Goal: Task Accomplishment & Management: Manage account settings

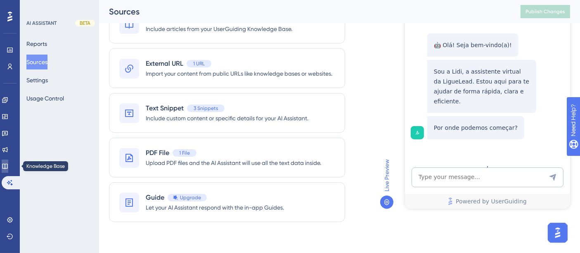
click at [8, 167] on icon at bounding box center [5, 166] width 7 height 7
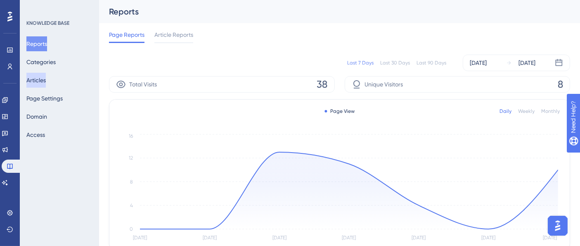
click at [44, 76] on button "Articles" at bounding box center [35, 80] width 19 height 15
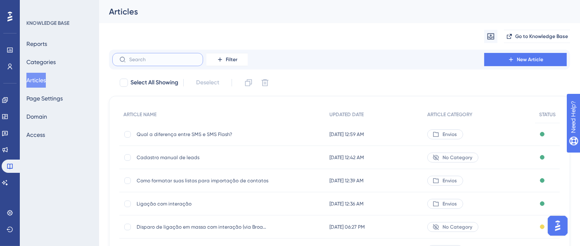
click at [177, 58] on input "text" at bounding box center [162, 60] width 67 height 6
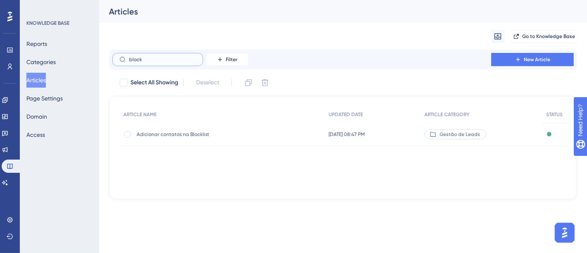
type input "block"
click at [178, 134] on span "Adicionar contatos na Blocklist" at bounding box center [203, 134] width 132 height 7
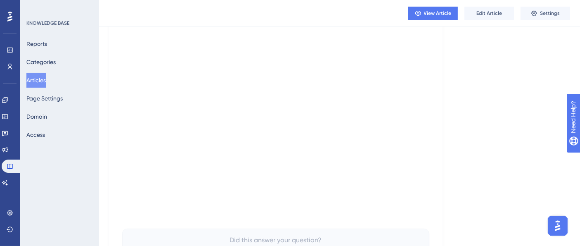
scroll to position [155, 0]
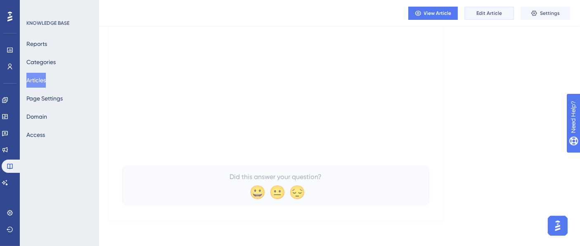
click at [492, 19] on button "Edit Article" at bounding box center [489, 13] width 50 height 13
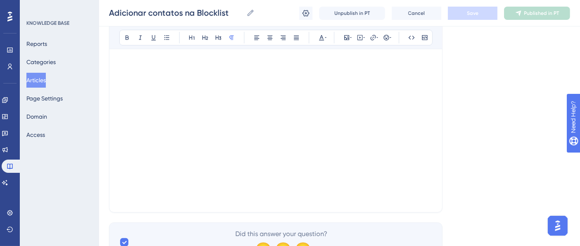
click at [362, 168] on p at bounding box center [275, 167] width 313 height 10
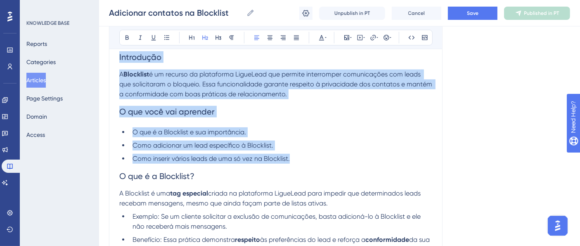
scroll to position [318, 0]
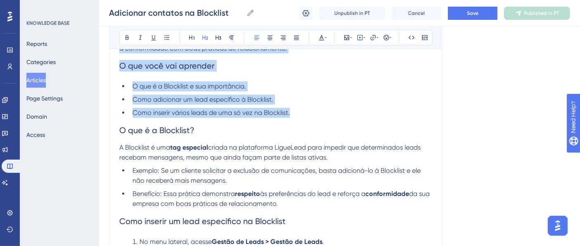
drag, startPoint x: 132, startPoint y: 107, endPoint x: 325, endPoint y: 202, distance: 215.2
click at [325, 202] on div "Introdução A Blocklist é um recurso da plataforma LigueLead que permite interro…" at bounding box center [275, 193] width 313 height 673
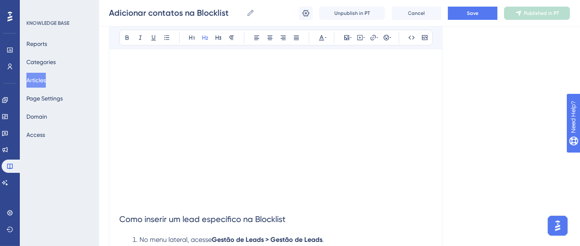
scroll to position [135, 0]
click at [111, 58] on div "Adicionar contatos na Blocklist Bold Italic Underline Bullet Point Heading 1 He…" at bounding box center [276, 248] width 334 height 582
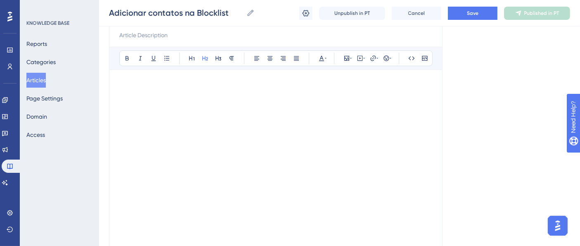
scroll to position [0, 0]
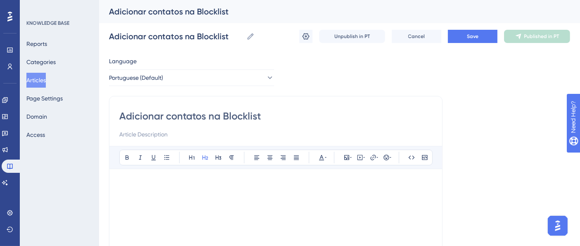
click at [380, 188] on p at bounding box center [275, 184] width 313 height 10
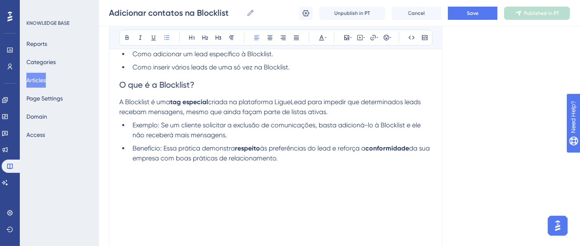
scroll to position [229, 0]
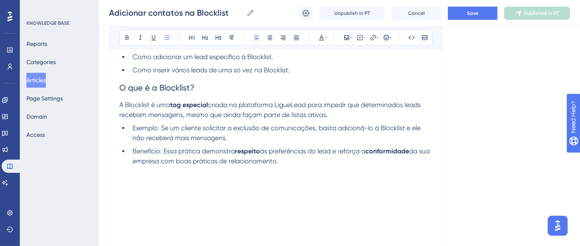
click at [352, 161] on li "Benefício: Essa prática demonstra respeito às preferências do lead e reforça a …" at bounding box center [280, 156] width 303 height 20
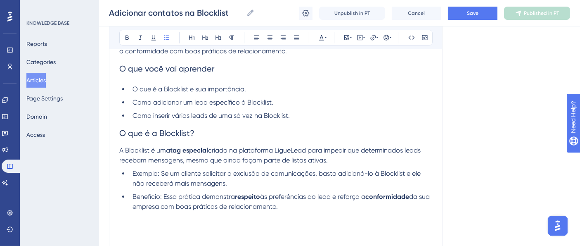
scroll to position [92, 0]
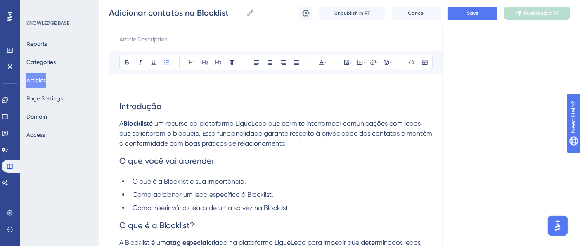
click at [152, 105] on span "Introdução" at bounding box center [140, 106] width 42 height 10
click at [125, 63] on icon at bounding box center [127, 62] width 7 height 7
click at [160, 159] on span "O que você vai aprender" at bounding box center [166, 161] width 95 height 10
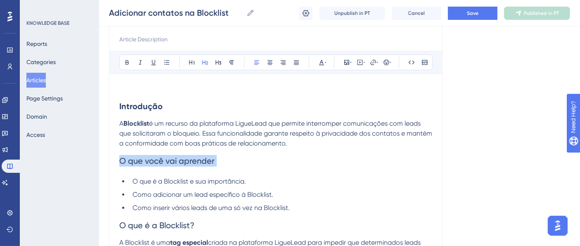
click at [160, 159] on span "O que você vai aprender" at bounding box center [166, 161] width 95 height 10
click at [128, 58] on button at bounding box center [127, 63] width 12 height 12
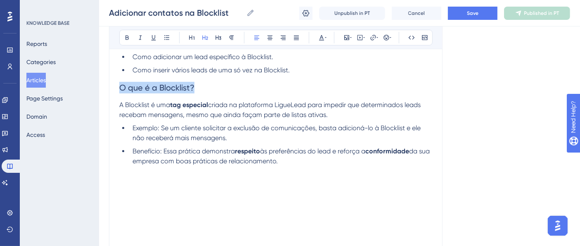
drag, startPoint x: 197, startPoint y: 87, endPoint x: 108, endPoint y: 87, distance: 89.2
click at [108, 87] on div "Performance Users Engagement Widgets Feedback Product Updates Knowledge Base AI…" at bounding box center [339, 249] width 481 height 956
click at [128, 38] on icon at bounding box center [126, 37] width 3 height 5
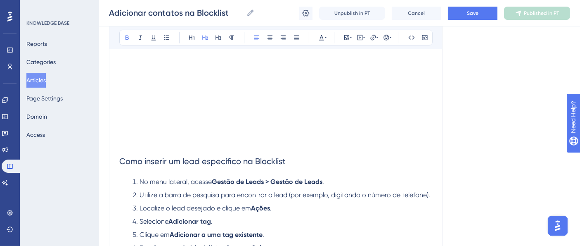
click at [187, 162] on span "Como inserir um lead específico na Blocklist" at bounding box center [202, 161] width 166 height 10
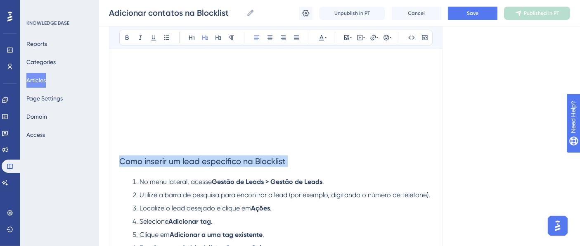
click at [187, 162] on span "Como inserir um lead específico na Blocklist" at bounding box center [202, 161] width 166 height 10
click at [128, 38] on icon at bounding box center [126, 37] width 3 height 5
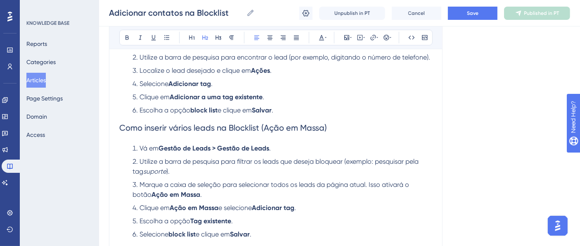
click at [179, 124] on span "Como inserir vários leads na Blocklist (Ação em Massa)" at bounding box center [223, 128] width 208 height 10
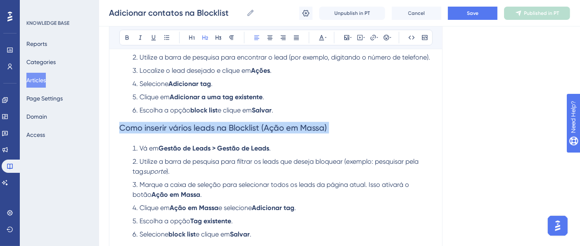
click at [179, 124] on span "Como inserir vários leads na Blocklist (Ação em Massa)" at bounding box center [223, 128] width 208 height 10
click at [124, 38] on icon at bounding box center [127, 37] width 7 height 7
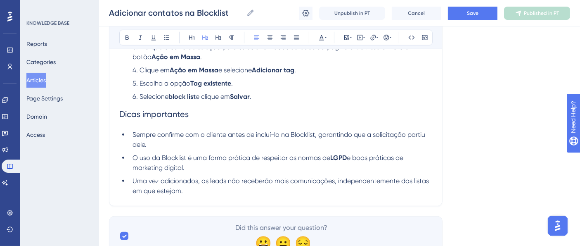
click at [157, 114] on span "Dicas importantes" at bounding box center [153, 114] width 69 height 10
click at [128, 38] on icon at bounding box center [127, 37] width 7 height 7
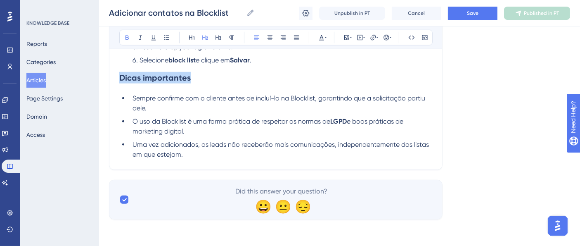
scroll to position [724, 0]
click at [189, 131] on li "O uso da Blocklist é uma forma prática de respeitar as normas de LGPD e boas pr…" at bounding box center [280, 126] width 303 height 20
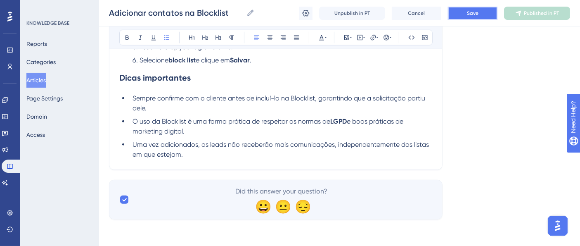
click at [459, 9] on button "Save" at bounding box center [473, 13] width 50 height 13
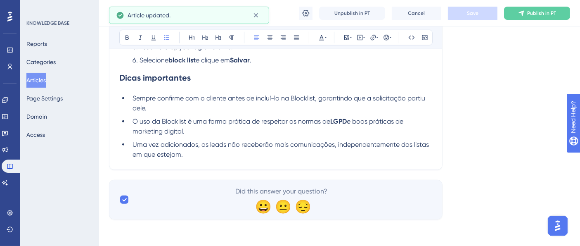
click at [532, 20] on div "Adicionar contatos na Blocklist Adicionar contatos na Blocklist Unpublish in PT…" at bounding box center [339, 13] width 481 height 26
click at [529, 14] on span "Publish in PT" at bounding box center [541, 13] width 29 height 7
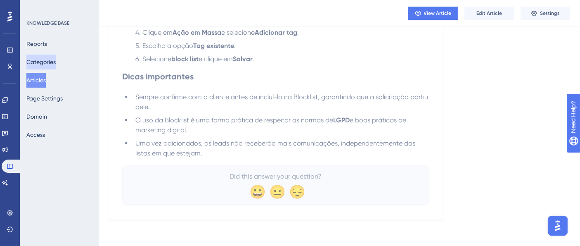
click at [51, 59] on button "Categories" at bounding box center [40, 61] width 29 height 15
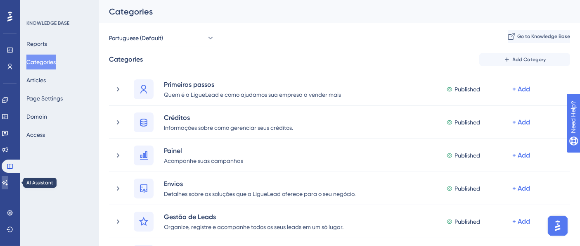
click at [7, 182] on icon at bounding box center [5, 182] width 6 height 5
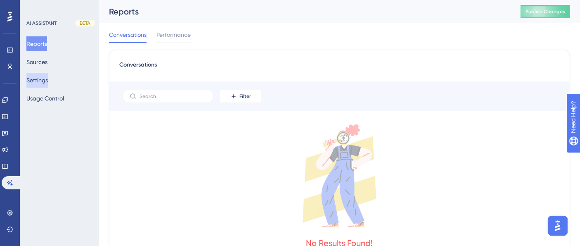
click at [45, 81] on button "Settings" at bounding box center [36, 80] width 21 height 15
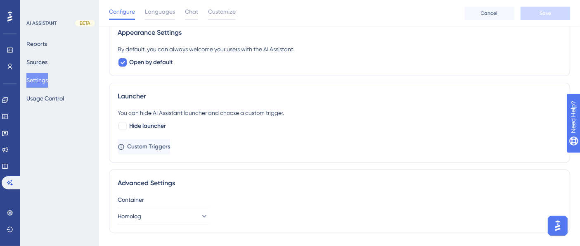
scroll to position [281, 0]
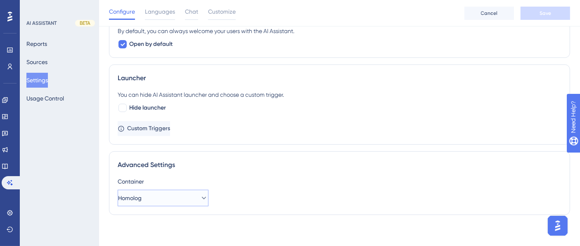
click at [200, 197] on icon at bounding box center [204, 198] width 8 height 8
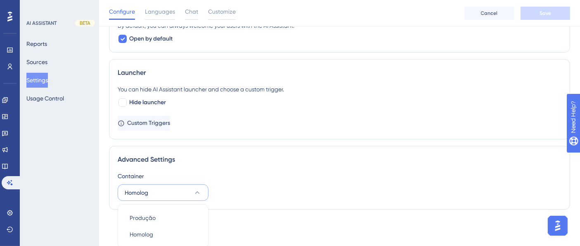
click at [198, 191] on icon at bounding box center [197, 192] width 5 height 2
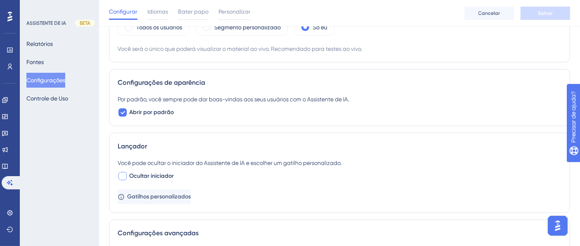
scroll to position [168, 0]
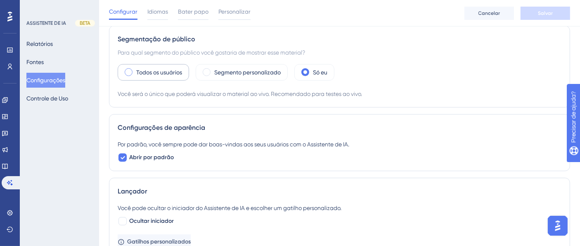
click at [124, 77] on div "Todos os usuários" at bounding box center [153, 72] width 71 height 17
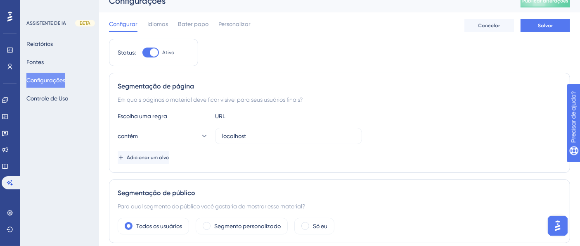
scroll to position [13, 0]
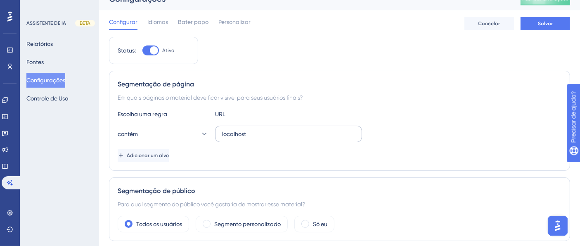
click at [221, 135] on label "localhost" at bounding box center [288, 133] width 147 height 17
click at [222, 135] on input "localhost" at bounding box center [288, 133] width 133 height 9
click at [221, 135] on label "localhost" at bounding box center [288, 133] width 147 height 17
click at [222, 135] on input "localhost" at bounding box center [288, 133] width 133 height 9
click at [221, 135] on label "localhost" at bounding box center [288, 133] width 147 height 17
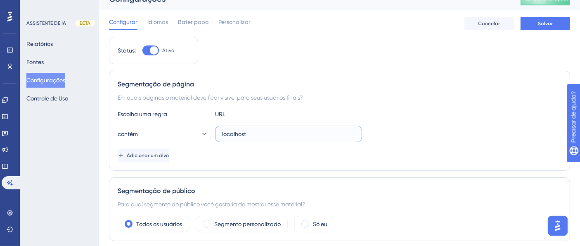
click at [222, 135] on input "localhost" at bounding box center [288, 133] width 133 height 9
drag, startPoint x: 245, startPoint y: 130, endPoint x: 220, endPoint y: 128, distance: 25.3
click at [221, 128] on label "localhost" at bounding box center [288, 133] width 147 height 17
paste input "[URL][DOMAIN_NAME]"
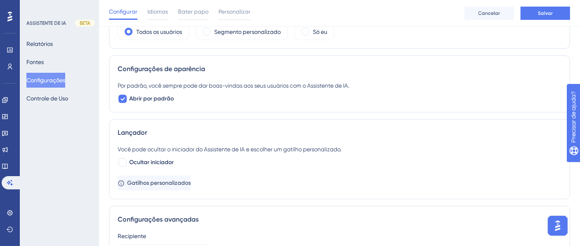
scroll to position [263, 0]
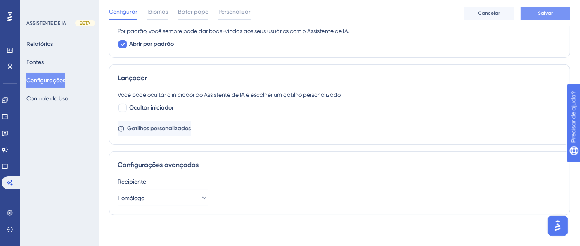
type input "[URL][DOMAIN_NAME]"
click at [532, 15] on button "Salvar" at bounding box center [545, 13] width 50 height 13
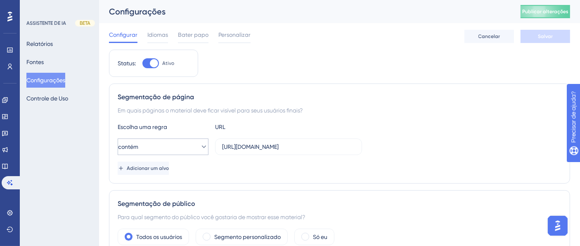
scroll to position [0, 0]
click at [543, 11] on font "Publicar alterações" at bounding box center [545, 11] width 46 height 6
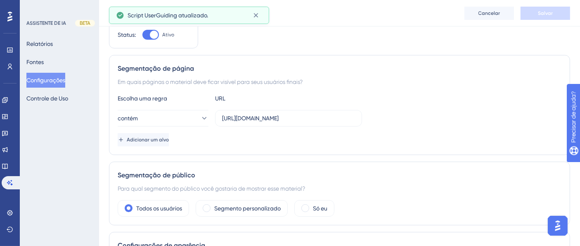
scroll to position [34, 0]
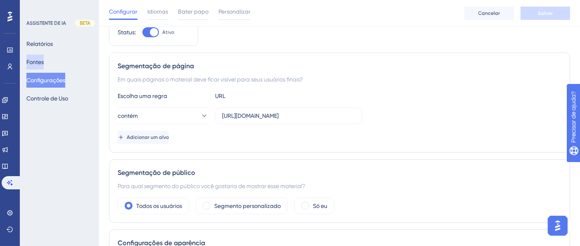
click at [44, 62] on font "Fontes" at bounding box center [34, 62] width 17 height 7
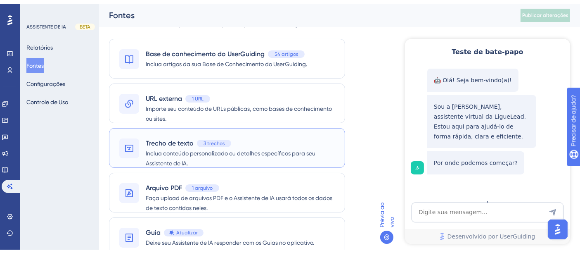
scroll to position [51, 0]
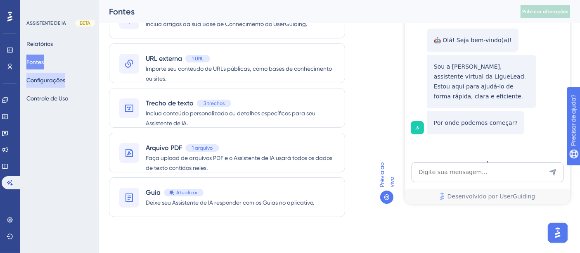
click at [47, 74] on button "Configurações" at bounding box center [45, 80] width 39 height 15
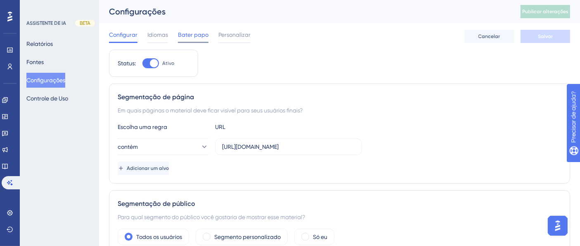
click at [191, 37] on font "Bater papo" at bounding box center [193, 34] width 31 height 7
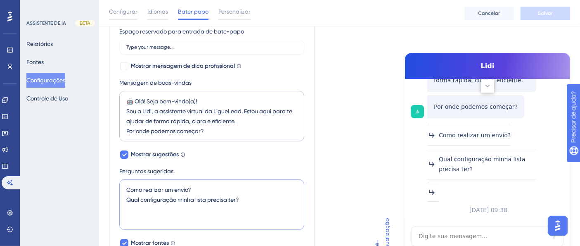
scroll to position [98, 0]
drag, startPoint x: 243, startPoint y: 197, endPoint x: 112, endPoint y: 180, distance: 132.4
click at [256, 202] on textarea "Como realizar um envio? Qual configuração minha lista precisa ter?" at bounding box center [211, 204] width 185 height 50
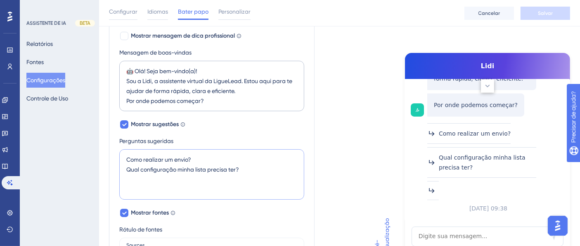
scroll to position [189, 0]
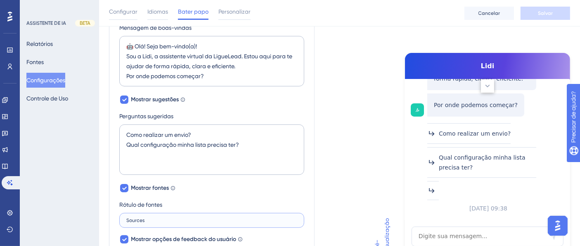
click at [149, 221] on input "Sources" at bounding box center [211, 220] width 171 height 6
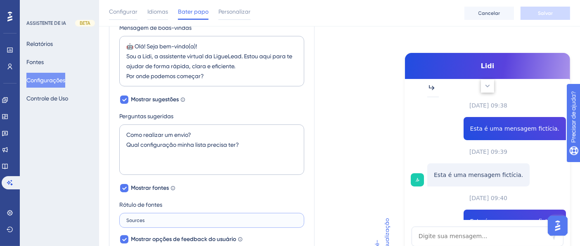
click at [149, 221] on input "Sources" at bounding box center [211, 220] width 171 height 6
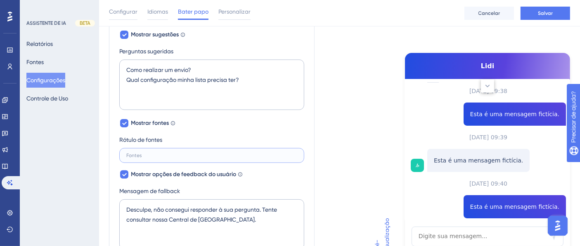
scroll to position [255, 0]
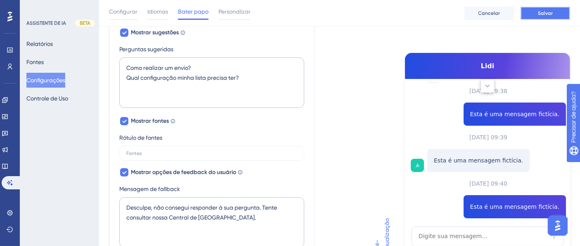
click at [549, 11] on font "Salvar" at bounding box center [545, 13] width 15 height 6
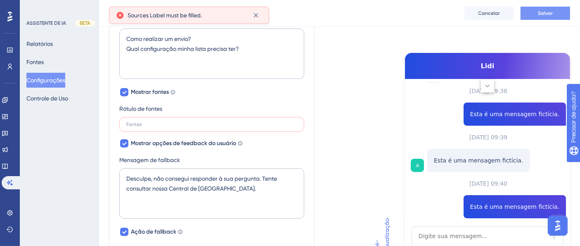
scroll to position [285, 0]
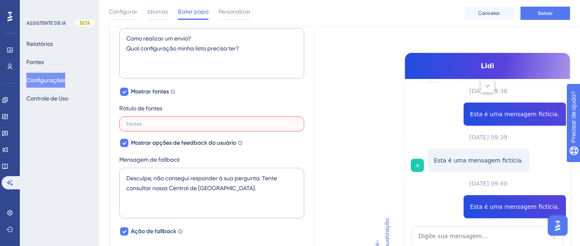
click at [167, 125] on input "text" at bounding box center [211, 124] width 171 height 6
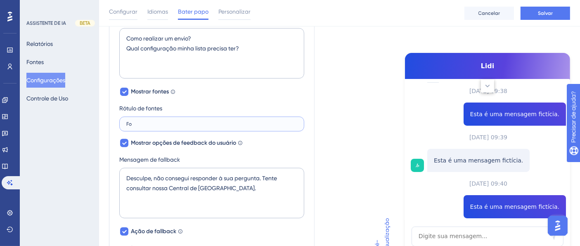
type input "F"
type input "R"
type input "S"
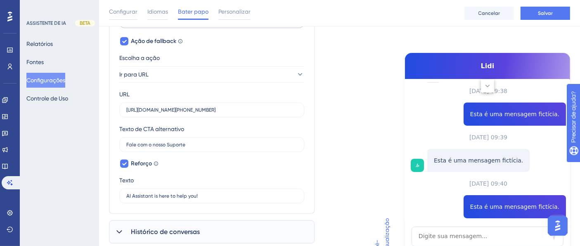
scroll to position [497, 0]
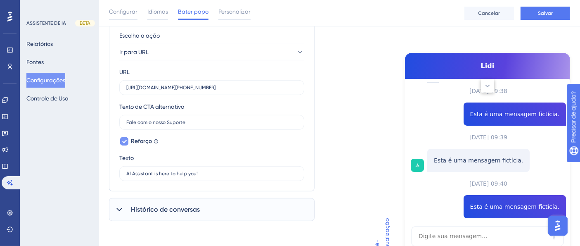
type input "Relacionados"
click at [125, 141] on icon at bounding box center [124, 141] width 5 height 7
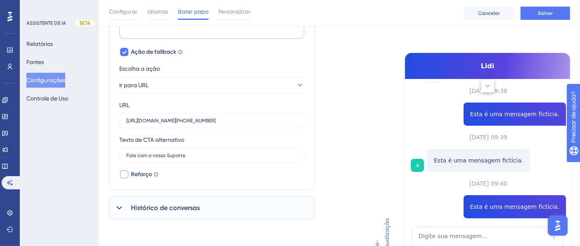
scroll to position [462, 0]
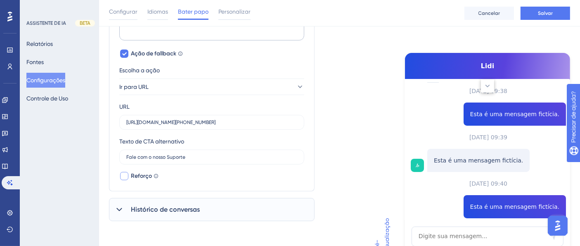
click at [125, 173] on div at bounding box center [124, 176] width 8 height 8
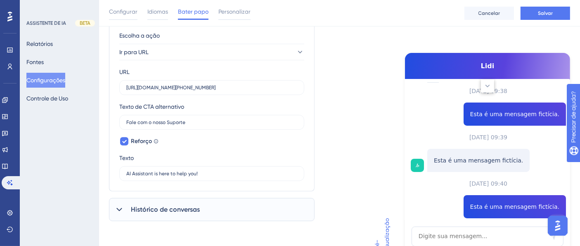
scroll to position [293, 0]
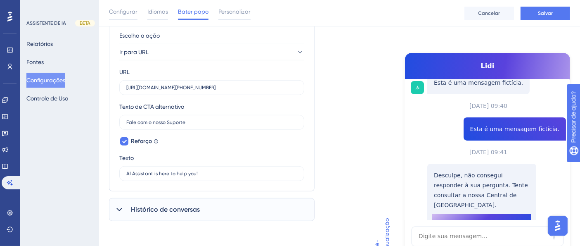
click at [125, 138] on icon at bounding box center [124, 141] width 5 height 7
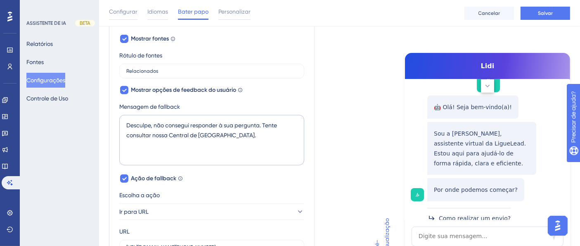
scroll to position [462, 0]
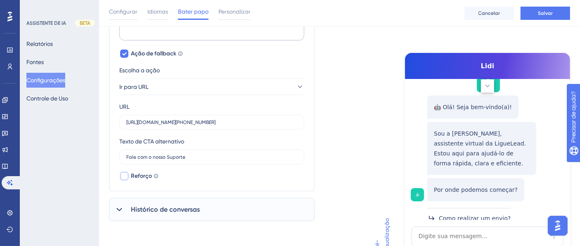
click at [130, 176] on label "Reforço Chame a atenção do usuário para o AI Assistant com uma dica de ferramen…" at bounding box center [138, 176] width 39 height 10
click at [128, 175] on div at bounding box center [124, 176] width 10 height 10
checkbox input "false"
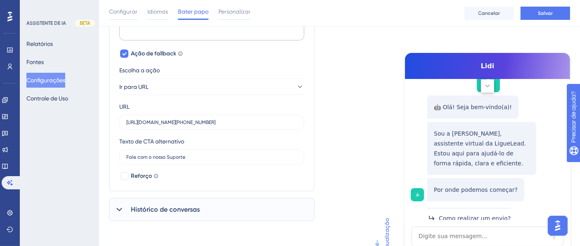
click at [118, 206] on icon at bounding box center [119, 209] width 8 height 8
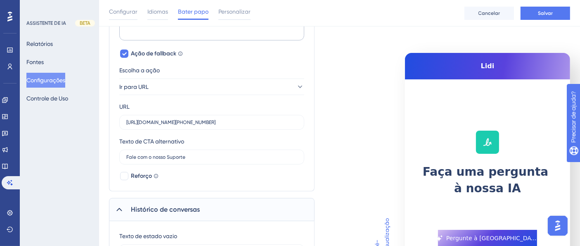
scroll to position [545, 0]
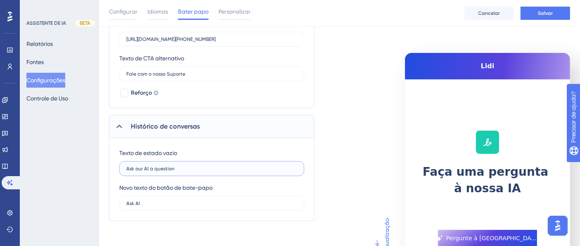
click at [163, 166] on input "Ask our AI a question" at bounding box center [211, 169] width 171 height 6
type input "Faça uma pergunta para a nossa IA"
click at [151, 206] on label "Ask AI" at bounding box center [211, 203] width 185 height 15
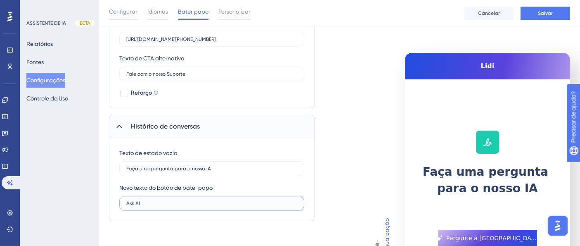
click at [151, 206] on input "Ask AI" at bounding box center [211, 203] width 171 height 6
click at [151, 206] on label "Ask AI" at bounding box center [211, 203] width 185 height 15
click at [151, 206] on input "Ask AI" at bounding box center [211, 203] width 171 height 6
click at [151, 206] on label "Ask AI" at bounding box center [211, 203] width 185 height 15
click at [151, 206] on input "Ask AI" at bounding box center [211, 203] width 171 height 6
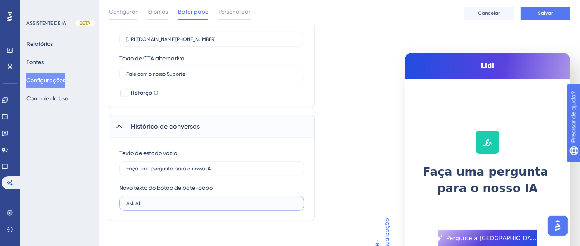
click at [156, 201] on input "Ask AI" at bounding box center [211, 203] width 171 height 6
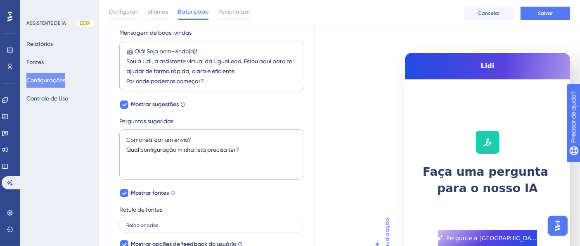
scroll to position [184, 0]
type input "Pergunte à [GEOGRAPHIC_DATA]"
click at [542, 7] on button "Salvar" at bounding box center [545, 13] width 50 height 13
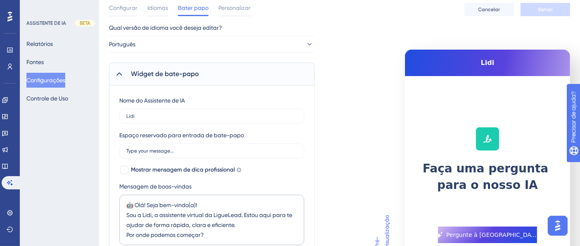
scroll to position [0, 0]
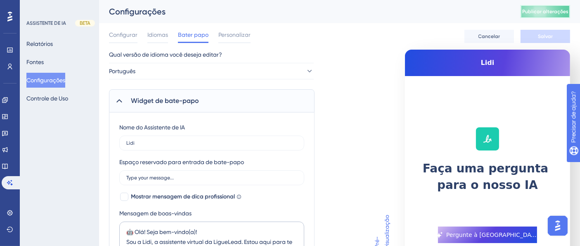
click at [554, 11] on font "Publicar alterações" at bounding box center [545, 12] width 46 height 6
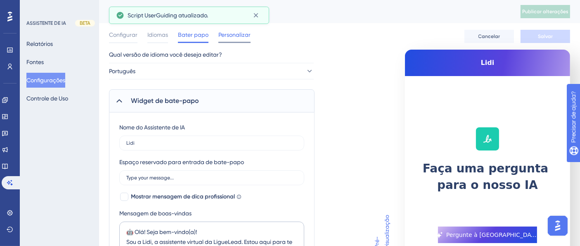
click at [232, 35] on font "Personalizar" at bounding box center [234, 34] width 32 height 7
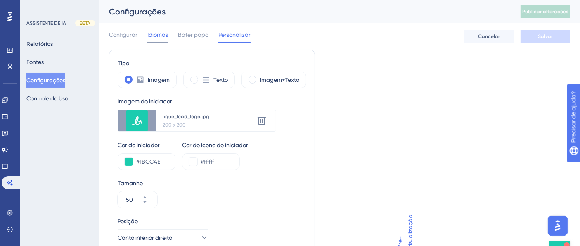
click at [164, 34] on font "Idiomas" at bounding box center [157, 34] width 21 height 7
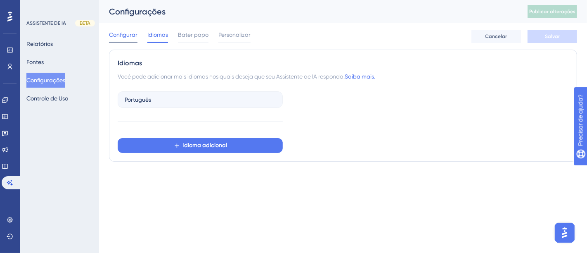
click at [121, 33] on font "Configurar" at bounding box center [123, 34] width 28 height 7
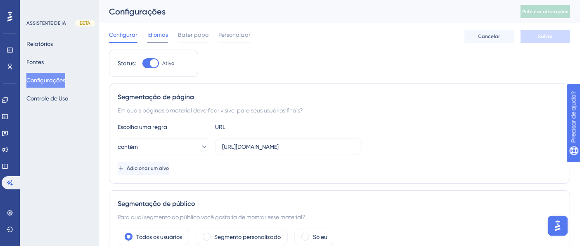
click at [161, 32] on font "Idiomas" at bounding box center [157, 34] width 21 height 7
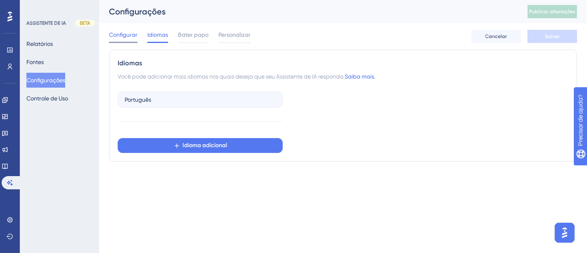
click at [125, 35] on font "Configurar" at bounding box center [123, 34] width 28 height 7
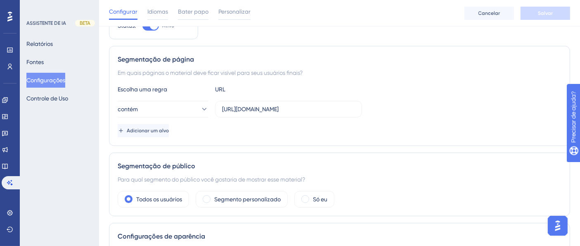
scroll to position [48, 0]
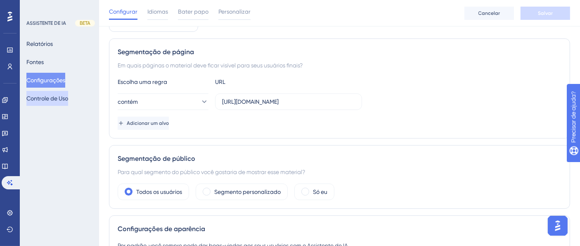
click at [68, 97] on font "Controle de Uso" at bounding box center [47, 98] width 42 height 7
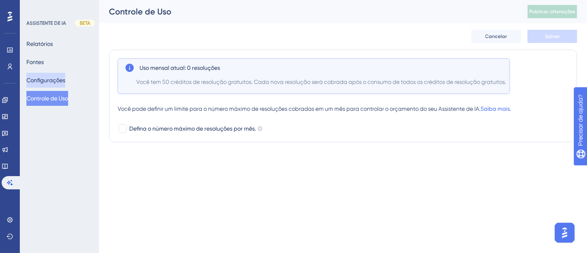
click at [50, 83] on font "Configurações" at bounding box center [45, 80] width 39 height 10
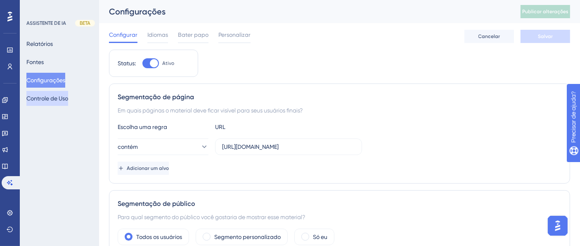
click at [57, 102] on font "Controle de Uso" at bounding box center [47, 98] width 42 height 10
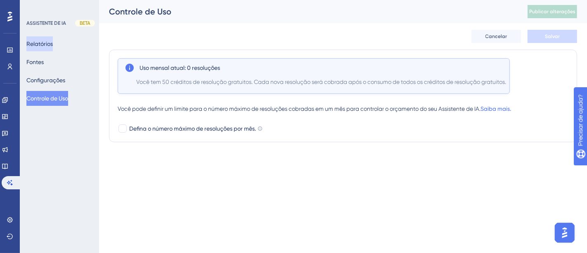
click at [53, 39] on button "Relatórios" at bounding box center [39, 43] width 26 height 15
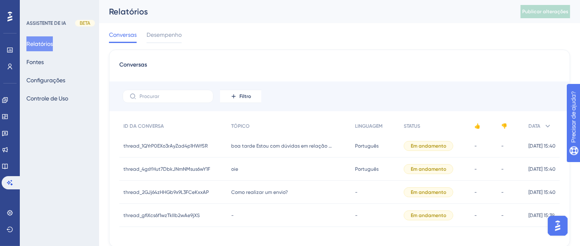
scroll to position [27, 0]
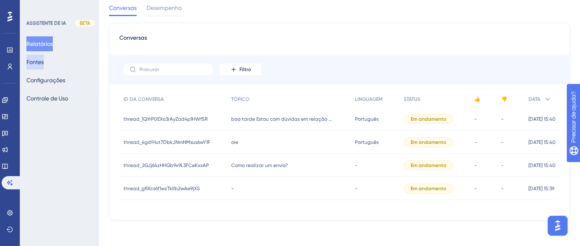
click at [31, 63] on font "Fontes" at bounding box center [34, 62] width 17 height 7
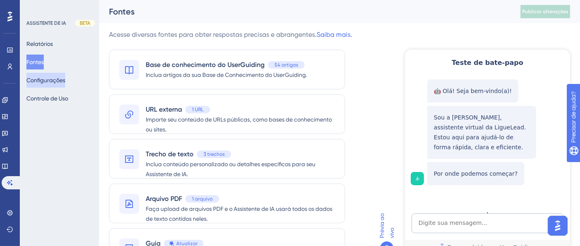
click at [55, 79] on font "Configurações" at bounding box center [45, 80] width 39 height 7
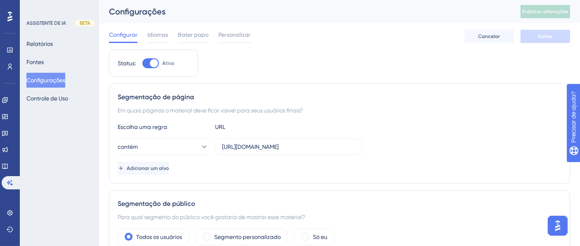
click at [0, 158] on div "Desempenho Usuários Noivado Widgets Opinião Atualizações de produtos Base de co…" at bounding box center [10, 123] width 20 height 246
click at [6, 162] on link at bounding box center [5, 165] width 7 height 13
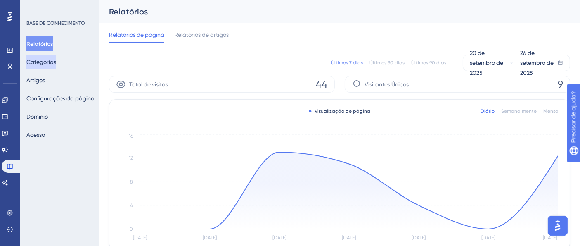
click at [54, 65] on font "Categorias" at bounding box center [41, 62] width 30 height 10
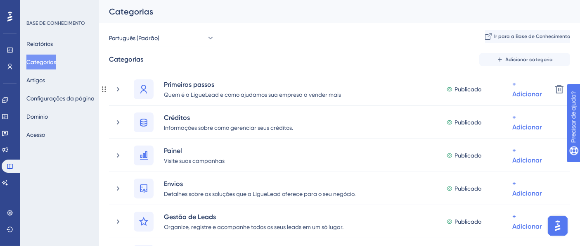
click at [108, 91] on div "Primeiros passos Quem é a LigueLead e como ajudamos sua empresa a vender mais P…" at bounding box center [335, 89] width 469 height 33
click at [558, 223] on img "Abra o iniciador do assistente de IA" at bounding box center [557, 225] width 15 height 15
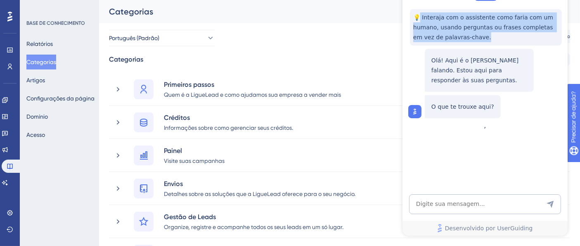
drag, startPoint x: 421, startPoint y: 17, endPoint x: 461, endPoint y: 38, distance: 45.2
click at [461, 38] on span "💡 Interaja com o assistente como faria com um humano, usando perguntas ou frase…" at bounding box center [485, 28] width 145 height 30
click at [464, 38] on span "💡 Interaja com o assistente como faria com um humano, usando perguntas ou frase…" at bounding box center [485, 28] width 145 height 30
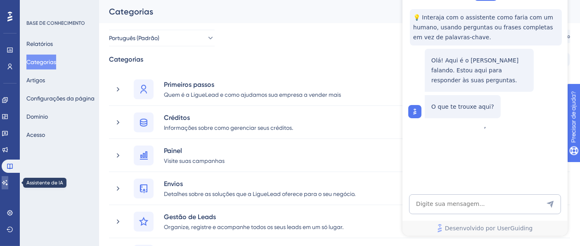
click at [8, 187] on link at bounding box center [5, 182] width 7 height 13
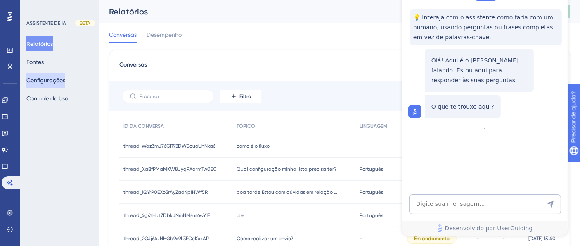
click at [47, 81] on font "Configurações" at bounding box center [45, 80] width 39 height 7
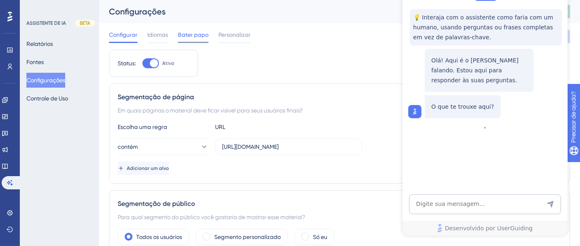
click at [200, 35] on font "Bater papo" at bounding box center [193, 34] width 31 height 7
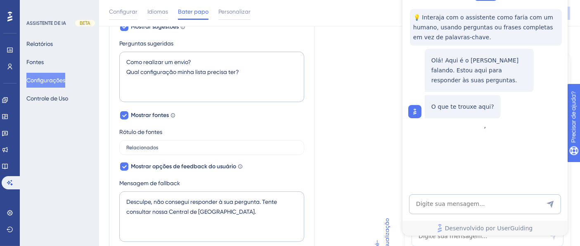
scroll to position [321, 0]
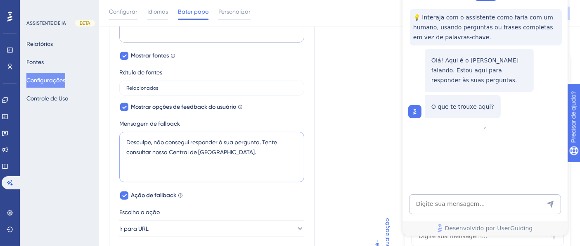
click at [227, 150] on textarea "Desculpe, não consegui responder à sua pergunta. Tente consultar nossa Central …" at bounding box center [211, 157] width 185 height 50
paste textarea "[URL][DOMAIN_NAME]"
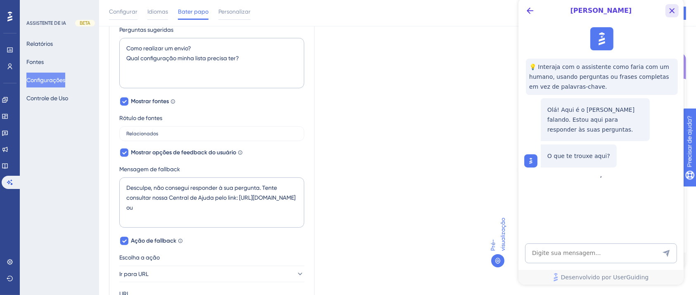
click at [580, 9] on icon "Botão Fechar" at bounding box center [672, 11] width 10 height 10
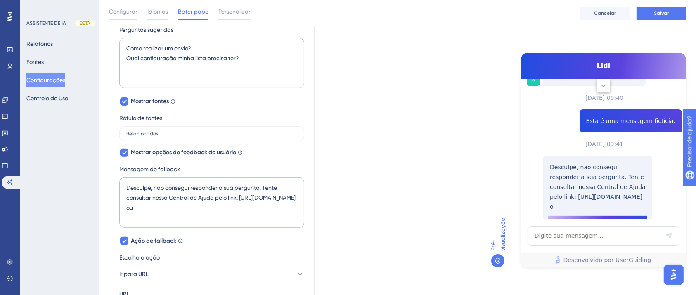
scroll to position [303, 0]
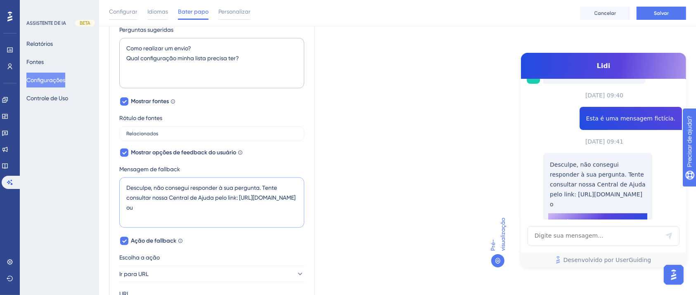
click at [229, 205] on textarea "Desculpe, não consegui responder à sua pergunta. Tente consultar nossa Central …" at bounding box center [211, 202] width 185 height 50
drag, startPoint x: 219, startPoint y: 204, endPoint x: 233, endPoint y: 205, distance: 14.1
click at [233, 205] on textarea "Desculpe, não consegui responder à sua pergunta. Tente consultar nossa Central …" at bounding box center [211, 202] width 185 height 50
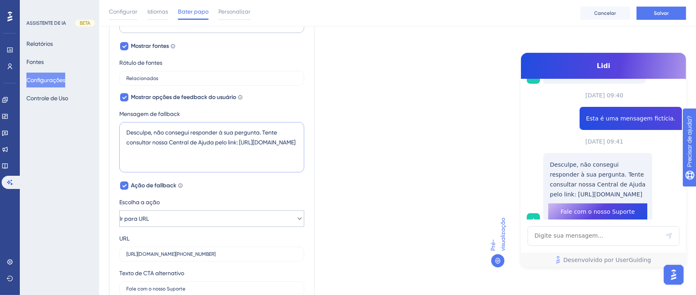
type textarea "Desculpe, não consegui responder à sua pergunta. Tente consultar nossa Central …"
click at [231, 214] on button "Ir para URL" at bounding box center [211, 219] width 185 height 17
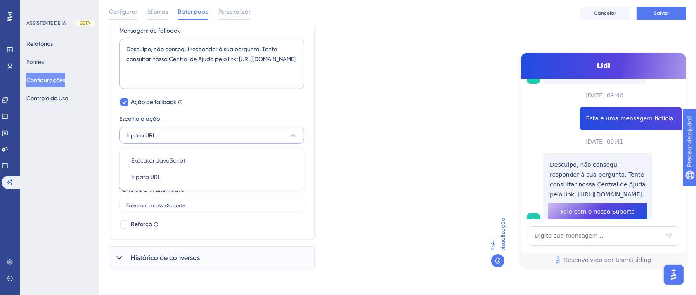
click at [119, 226] on div at bounding box center [124, 225] width 10 height 10
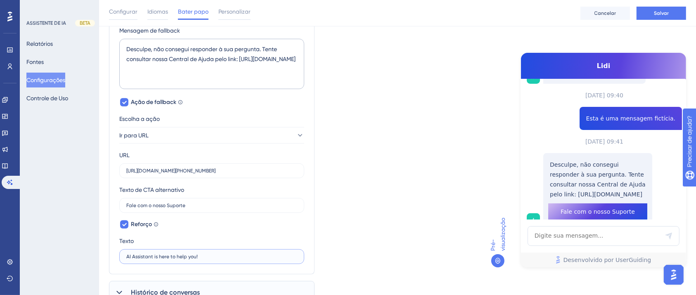
click at [155, 252] on input "AI Assistant is here to help you!" at bounding box center [211, 257] width 171 height 6
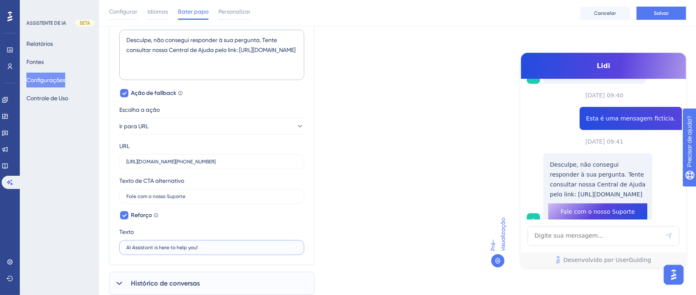
scroll to position [448, 0]
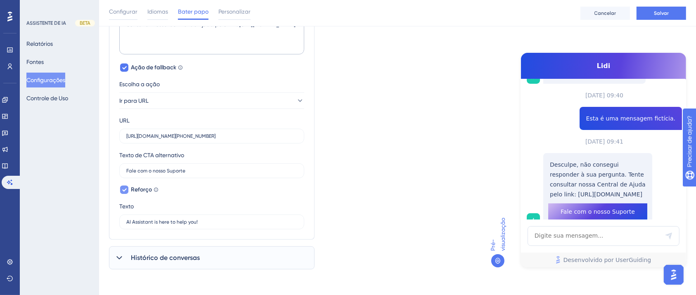
click at [125, 189] on icon at bounding box center [124, 190] width 5 height 3
checkbox input "false"
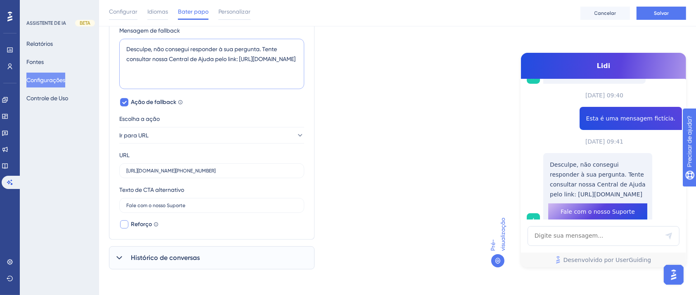
click at [234, 69] on textarea "Desculpe, não consegui responder à sua pergunta. Tente consultar nossa Central …" at bounding box center [211, 64] width 185 height 50
drag, startPoint x: 221, startPoint y: 67, endPoint x: 77, endPoint y: 68, distance: 144.1
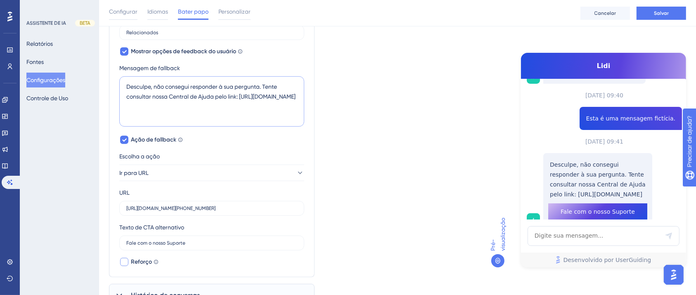
scroll to position [359, 0]
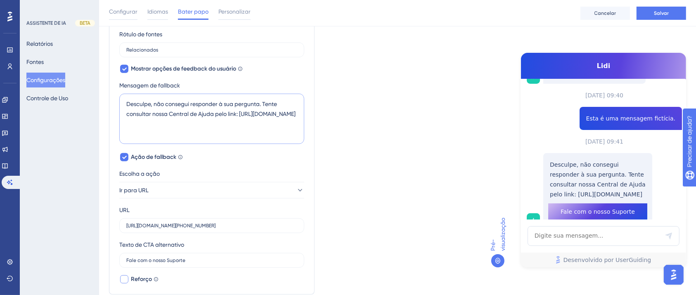
click at [207, 141] on textarea "Desculpe, não consegui responder à sua pergunta. Tente consultar nossa Central …" at bounding box center [211, 119] width 185 height 50
drag, startPoint x: 237, startPoint y: 122, endPoint x: 164, endPoint y: 114, distance: 72.7
click at [164, 114] on textarea "Desculpe, não consegui responder à sua pergunta. Tente consultar nossa Central …" at bounding box center [211, 119] width 185 height 50
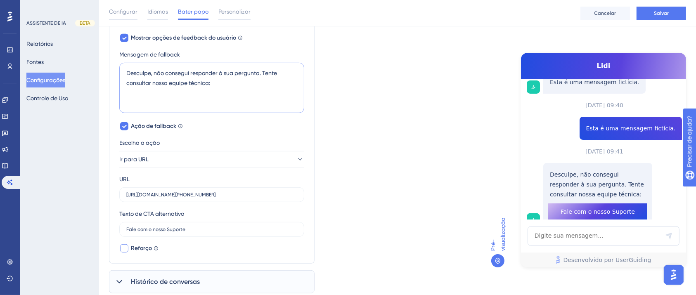
scroll to position [414, 0]
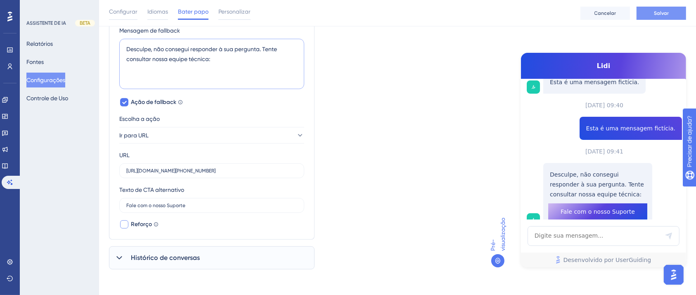
type textarea "Desculpe, não consegui responder à sua pergunta. Tente consultar nossa equipe t…"
click at [580, 16] on button "Salvar" at bounding box center [661, 13] width 50 height 13
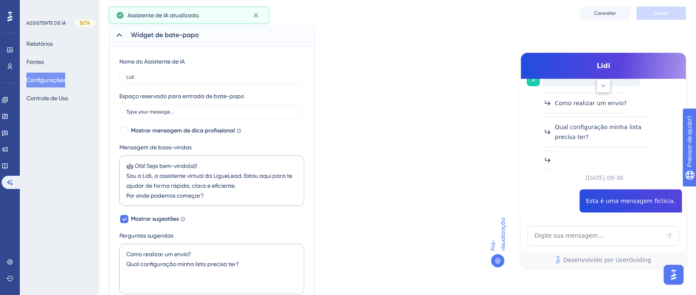
scroll to position [0, 0]
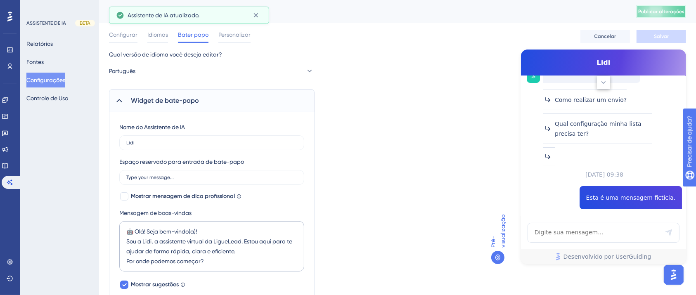
click at [580, 10] on font "Publicar alterações" at bounding box center [661, 12] width 46 height 6
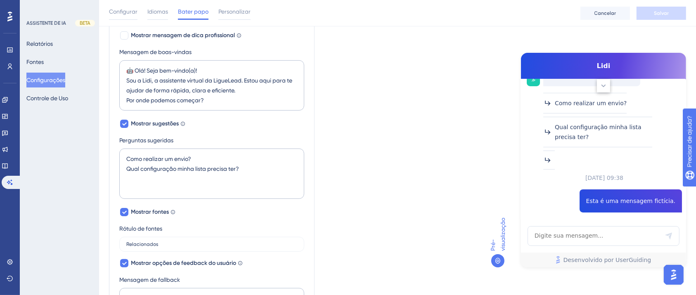
scroll to position [165, 0]
click at [256, 165] on textarea "Como realizar um envio? Qual configuração minha lista precisa ter?" at bounding box center [211, 173] width 185 height 50
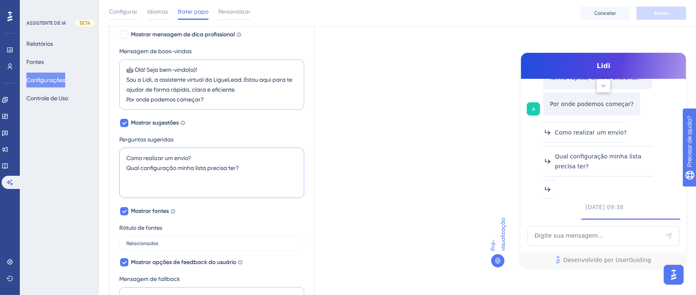
scroll to position [99, 0]
click at [122, 123] on icon at bounding box center [124, 123] width 5 height 7
checkbox input "false"
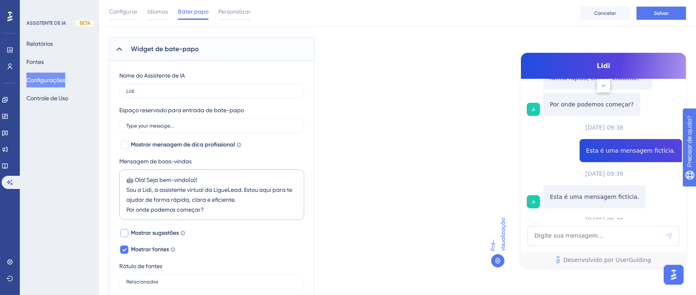
scroll to position [0, 0]
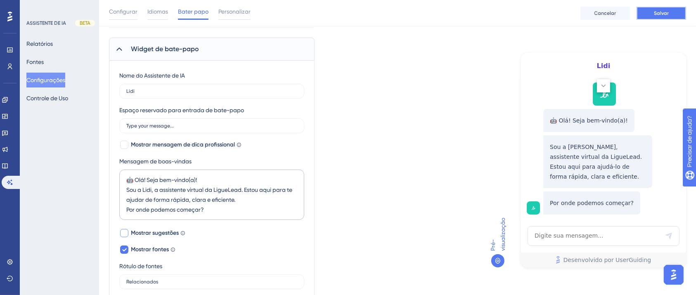
click at [580, 14] on font "Salvar" at bounding box center [661, 13] width 15 height 6
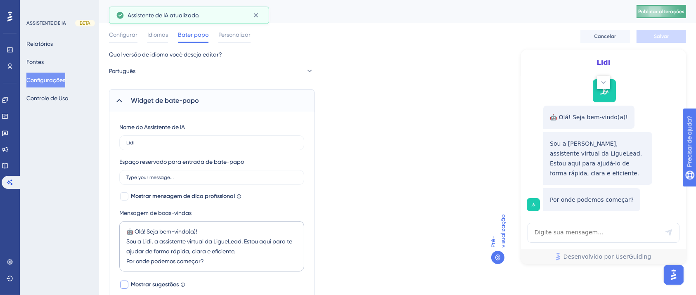
click at [580, 16] on button "Publicar alterações" at bounding box center [661, 11] width 50 height 13
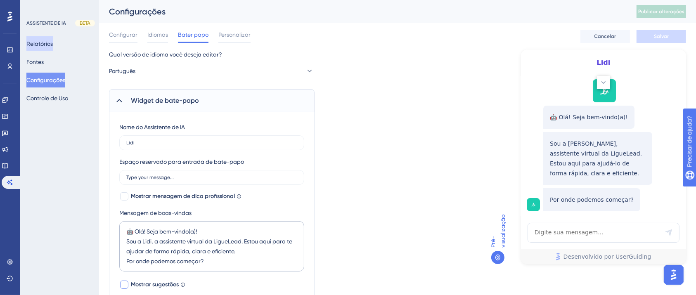
click at [53, 38] on button "Relatórios" at bounding box center [39, 43] width 26 height 15
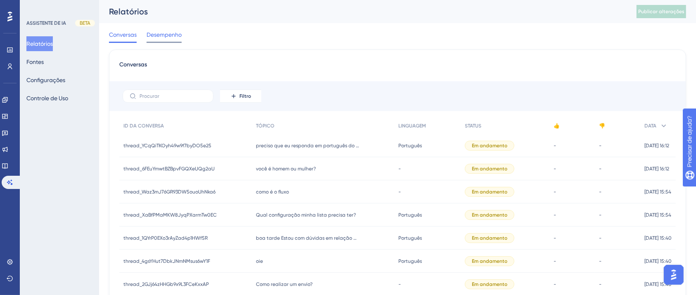
click at [163, 33] on font "Desempenho" at bounding box center [164, 34] width 35 height 7
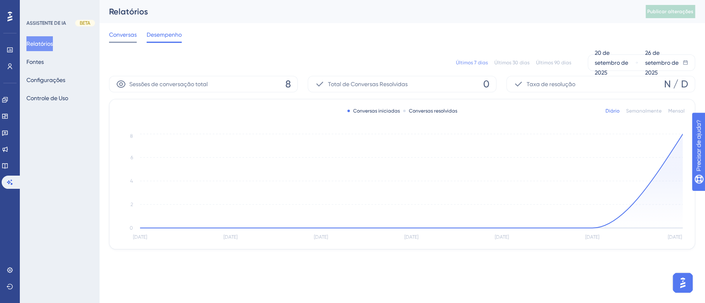
click at [111, 33] on font "Conversas" at bounding box center [123, 34] width 28 height 7
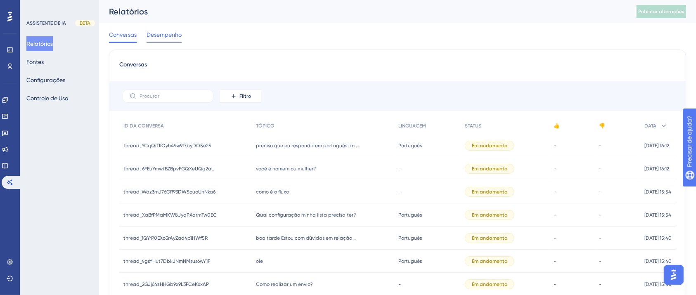
click at [164, 35] on font "Desempenho" at bounding box center [164, 34] width 35 height 7
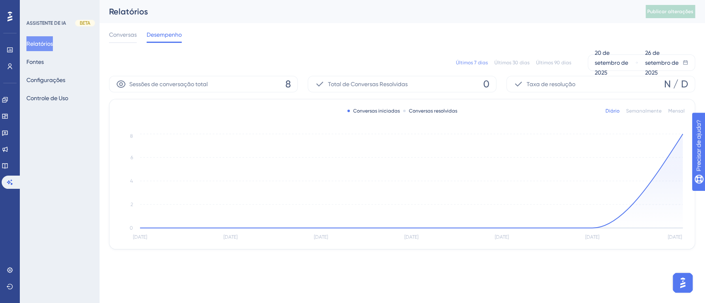
click at [112, 28] on div "Conversas Desempenho" at bounding box center [402, 36] width 586 height 26
click at [116, 34] on font "Conversas" at bounding box center [123, 34] width 28 height 7
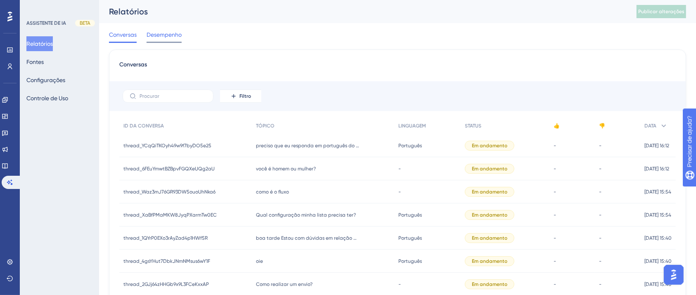
click at [162, 35] on font "Desempenho" at bounding box center [164, 34] width 35 height 7
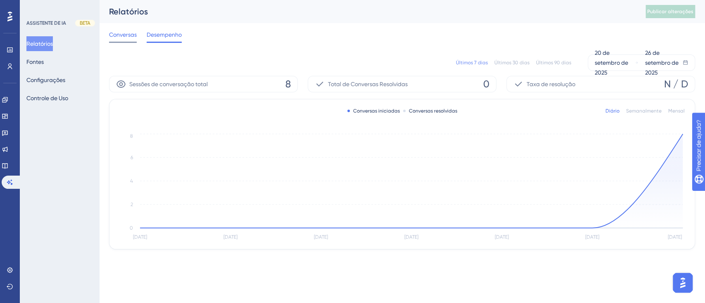
click at [125, 35] on font "Conversas" at bounding box center [123, 34] width 28 height 7
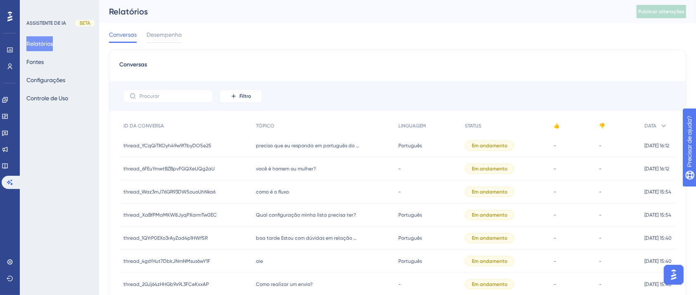
click at [314, 167] on div "você é homem ou mulher? você é homem ou mulher?" at bounding box center [323, 168] width 142 height 23
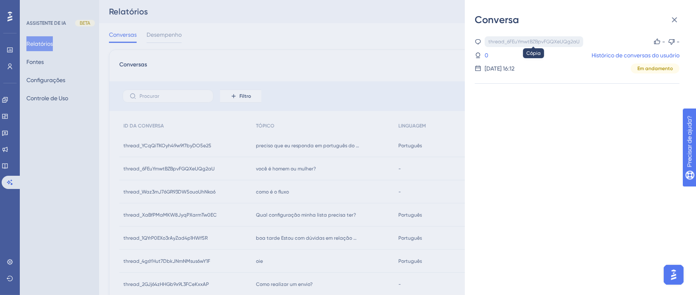
click at [499, 40] on font "thread_6FEuYmwtBZBpvFGQXeUQg2aU" at bounding box center [533, 42] width 91 height 6
copy font "thread_6FEuYmwtBZBpvFGQXeUQg2aU"
click at [499, 40] on font "thread_6FEuYmwtBZBpvFGQXeUQg2aU" at bounding box center [533, 42] width 91 height 6
click at [580, 19] on button at bounding box center [674, 20] width 17 height 17
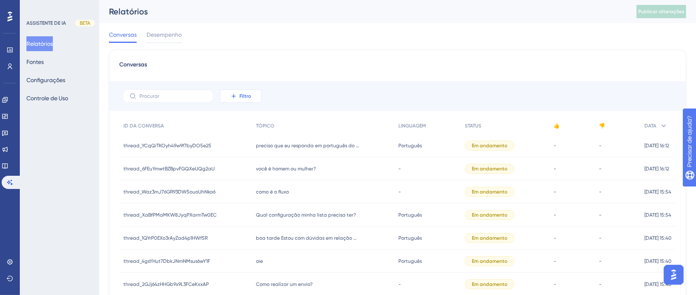
click at [225, 98] on button "Filtro" at bounding box center [240, 96] width 41 height 13
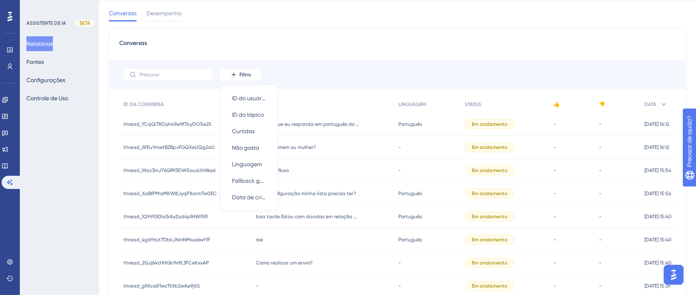
click at [281, 45] on div "Conversas" at bounding box center [397, 45] width 556 height 15
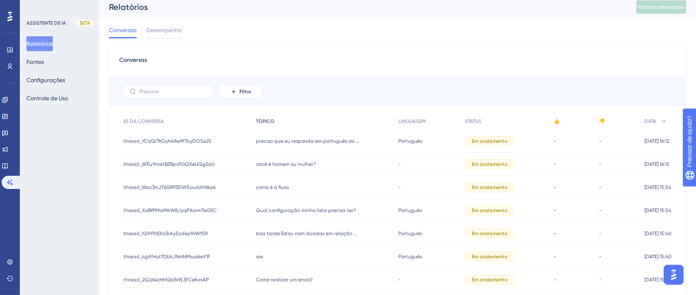
scroll to position [0, 0]
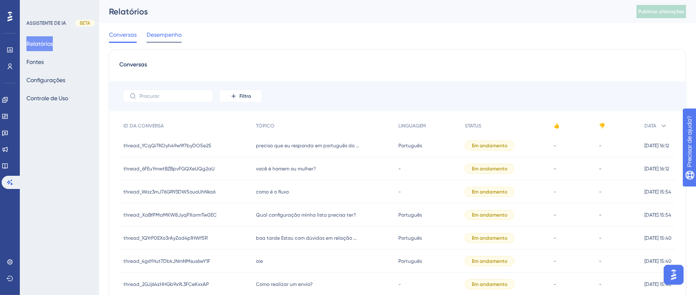
click at [175, 31] on font "Desempenho" at bounding box center [164, 34] width 35 height 7
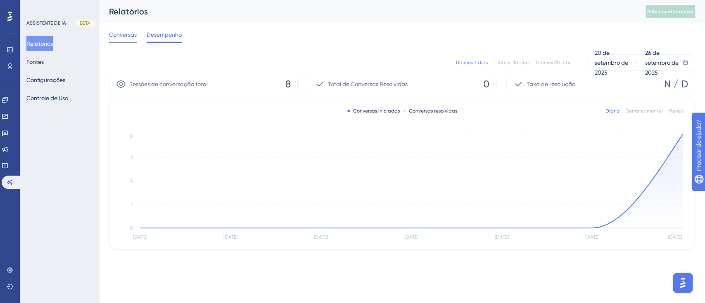
click at [125, 35] on font "Conversas" at bounding box center [123, 34] width 28 height 7
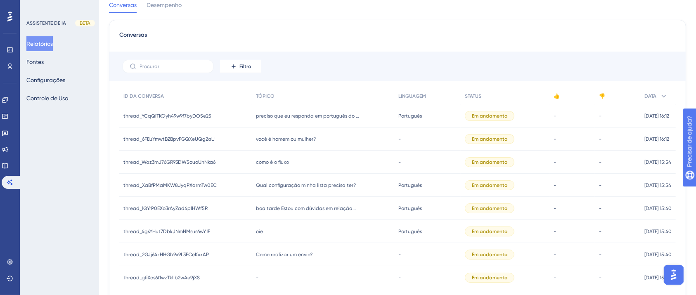
scroll to position [71, 0]
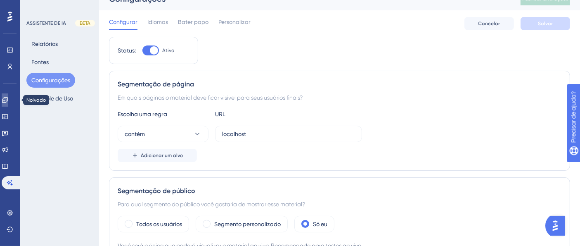
click at [8, 99] on icon at bounding box center [5, 100] width 7 height 7
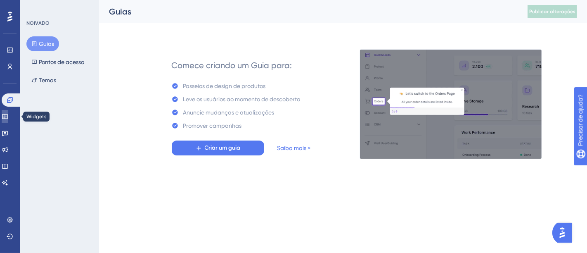
click at [7, 115] on icon at bounding box center [4, 116] width 5 height 5
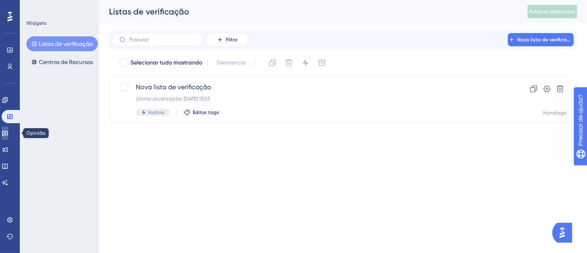
click at [8, 130] on icon at bounding box center [5, 133] width 7 height 7
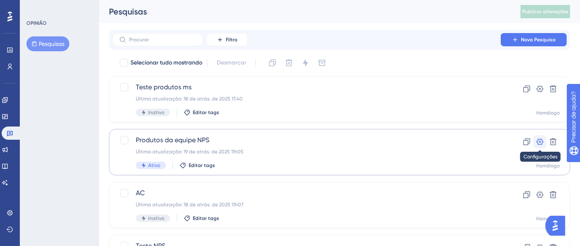
click at [540, 141] on icon at bounding box center [540, 141] width 7 height 7
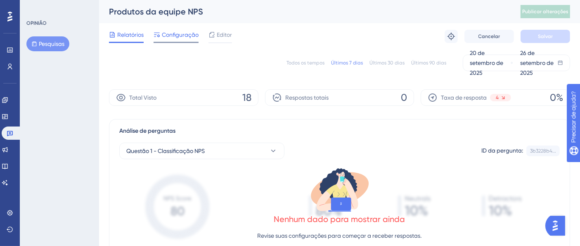
click at [187, 38] on font "Configuração" at bounding box center [180, 34] width 37 height 7
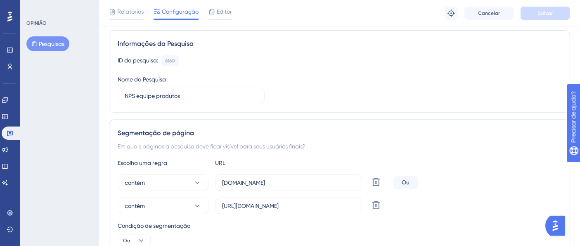
scroll to position [60, 0]
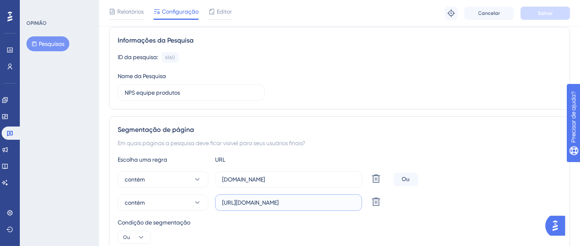
click at [258, 198] on input "[URL][DOMAIN_NAME]" at bounding box center [288, 202] width 133 height 9
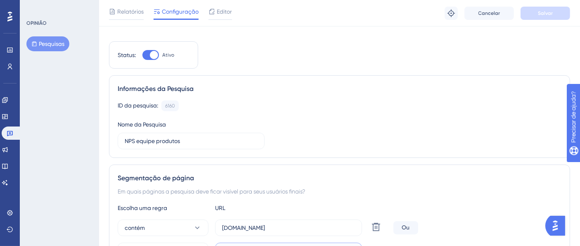
scroll to position [0, 0]
